Goal: Browse casually: Explore the website without a specific task or goal

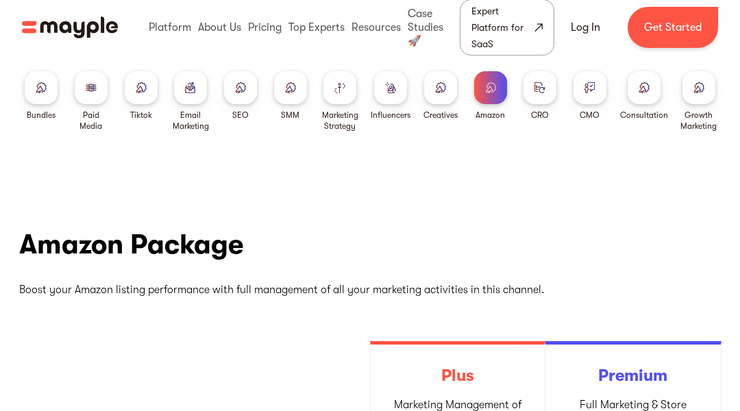
radio input "true"
